Goal: Information Seeking & Learning: Learn about a topic

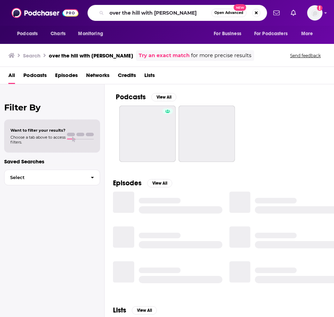
click at [173, 14] on input "over the hill with [PERSON_NAME]" at bounding box center [159, 12] width 105 height 11
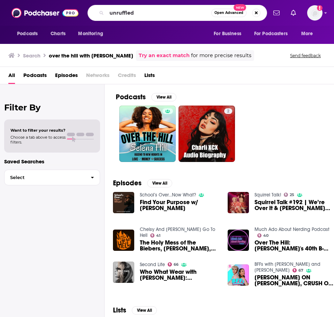
type input "unruffled"
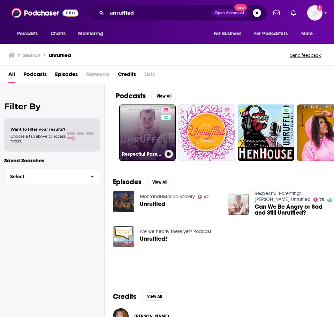
click at [164, 142] on div "75" at bounding box center [167, 128] width 12 height 43
